Goal: Task Accomplishment & Management: Manage account settings

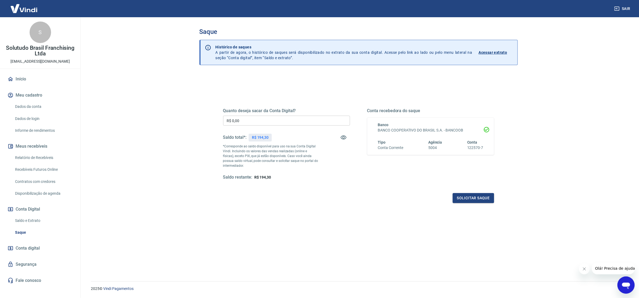
drag, startPoint x: 266, startPoint y: 116, endPoint x: 269, endPoint y: 118, distance: 3.4
click at [266, 116] on input "R$ 0,00" at bounding box center [286, 121] width 127 height 10
type input "R$ 194,30"
click at [457, 195] on button "Solicitar saque" at bounding box center [473, 198] width 41 height 10
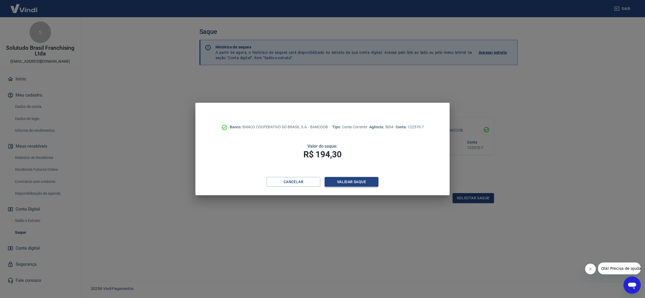
click at [355, 185] on button "Validar saque" at bounding box center [352, 182] width 54 height 10
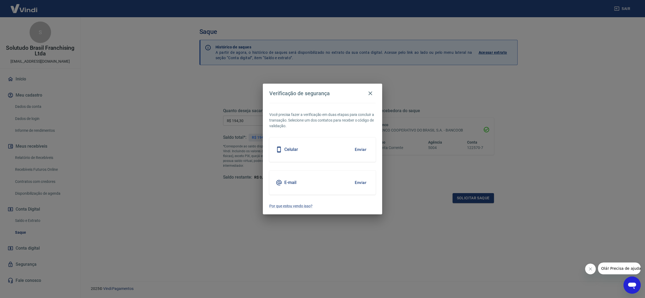
click at [358, 182] on button "Enviar" at bounding box center [360, 182] width 17 height 11
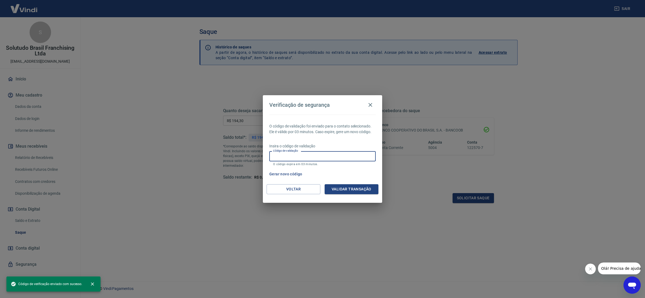
click at [353, 161] on input "Código de validação" at bounding box center [322, 156] width 106 height 10
paste input "218764"
type input "218764"
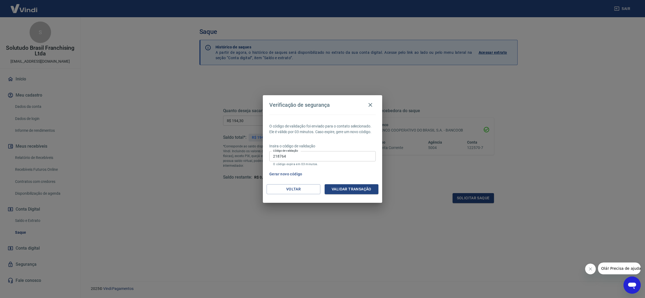
click at [357, 182] on div "O código de validação foi enviado para o contato selecionado. Ele é válido por …" at bounding box center [322, 150] width 119 height 70
click at [358, 187] on button "Validar transação" at bounding box center [352, 189] width 54 height 10
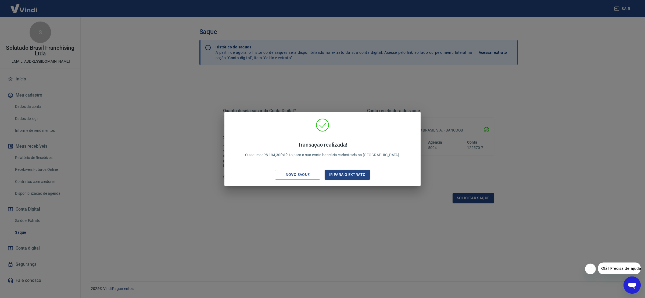
click at [269, 225] on div "Transação realizada! O saque de R$ 194,30 foi feito para a sua conta bancária c…" at bounding box center [322, 149] width 645 height 298
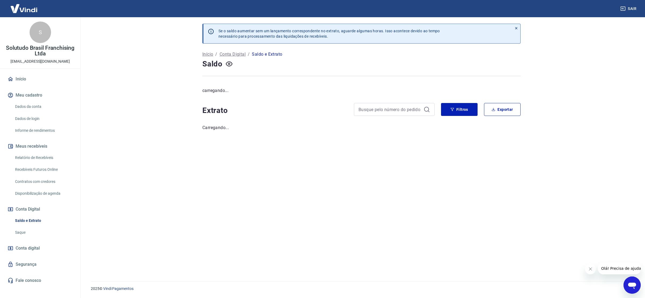
click at [44, 161] on link "Relatório de Recebíveis" at bounding box center [43, 157] width 61 height 11
